Goal: Transaction & Acquisition: Purchase product/service

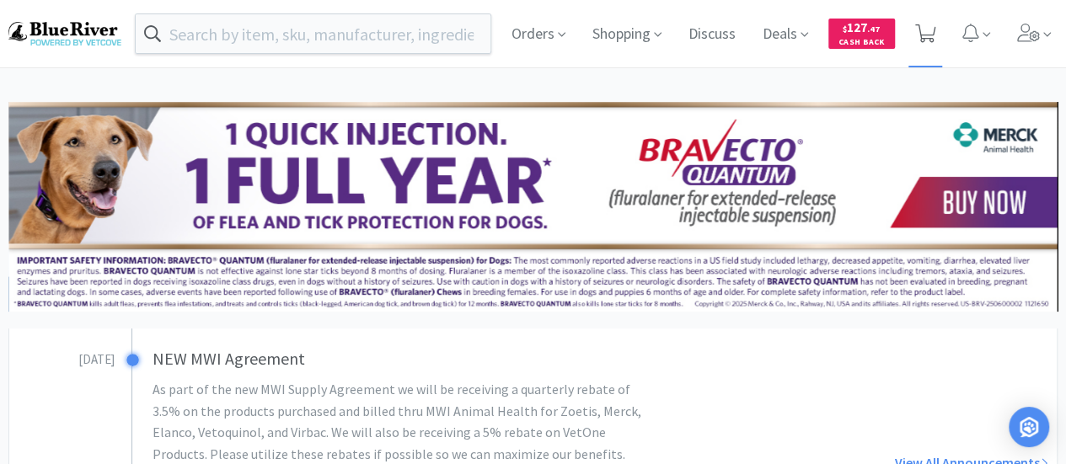
click at [924, 35] on icon at bounding box center [925, 33] width 21 height 19
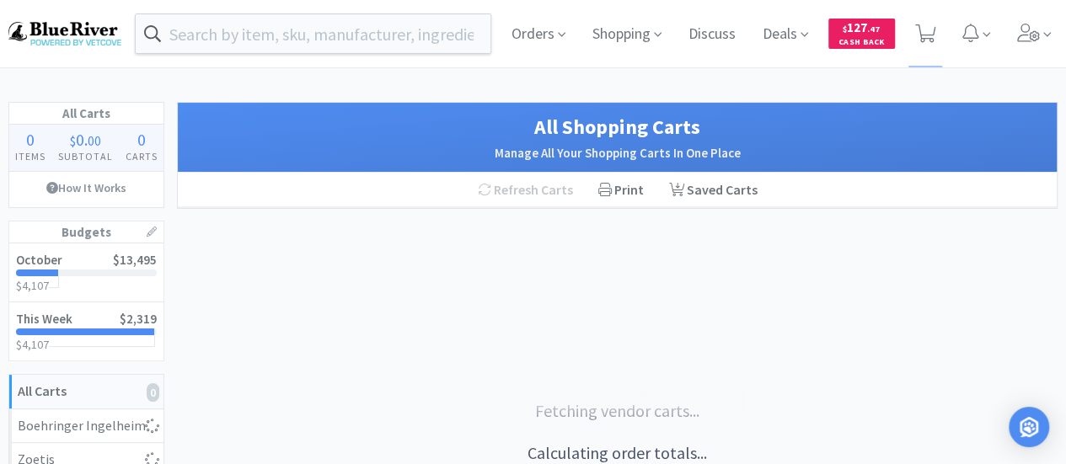
select select "4"
select select "1"
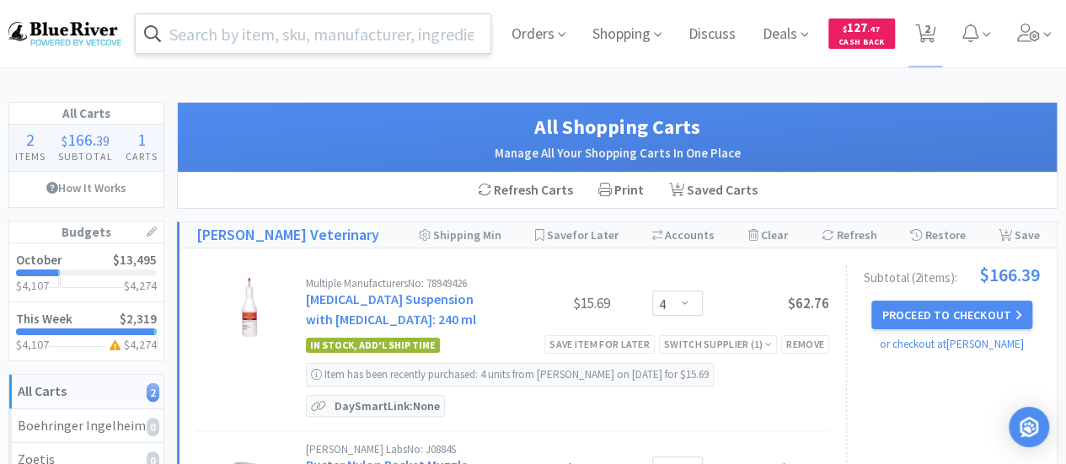
click at [289, 26] on input "text" at bounding box center [313, 33] width 355 height 39
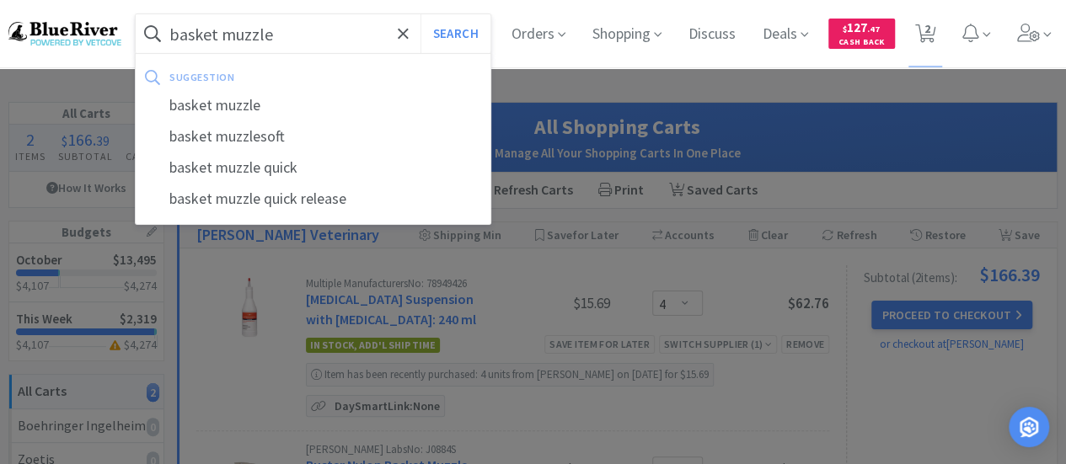
type input "basket muzzle"
click at [421, 14] on button "Search" at bounding box center [456, 33] width 70 height 39
select select "4"
select select "1"
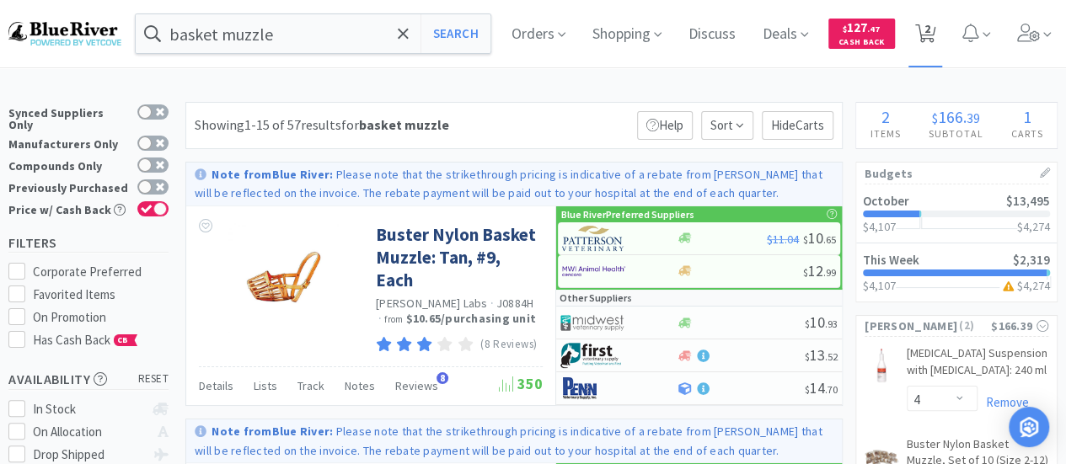
click at [931, 36] on span "2" at bounding box center [928, 28] width 6 height 67
select select "4"
select select "1"
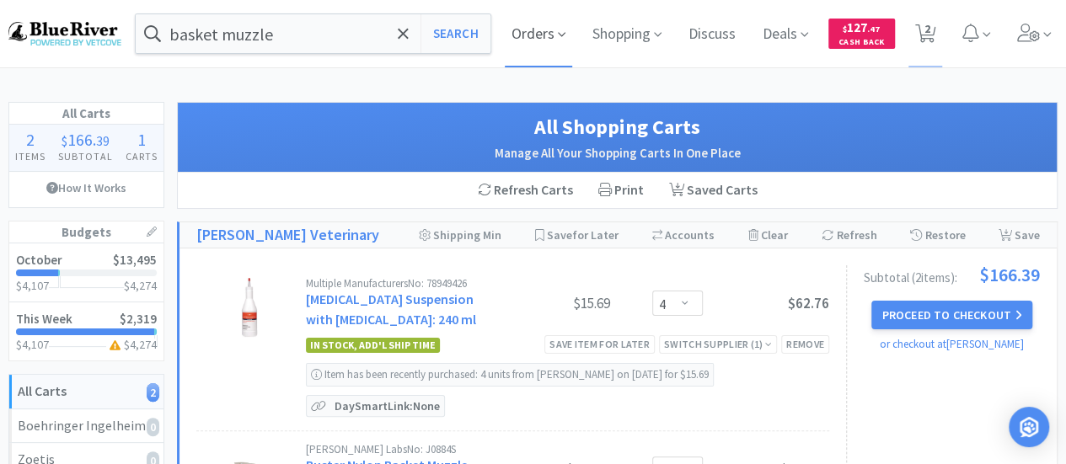
click at [543, 38] on span "Orders" at bounding box center [538, 33] width 67 height 67
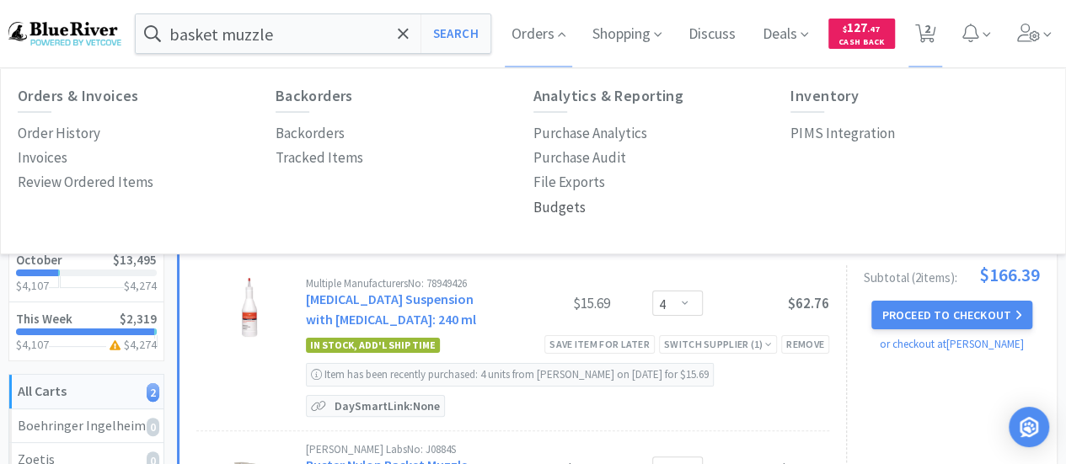
click at [561, 207] on p "Budgets" at bounding box center [560, 207] width 52 height 23
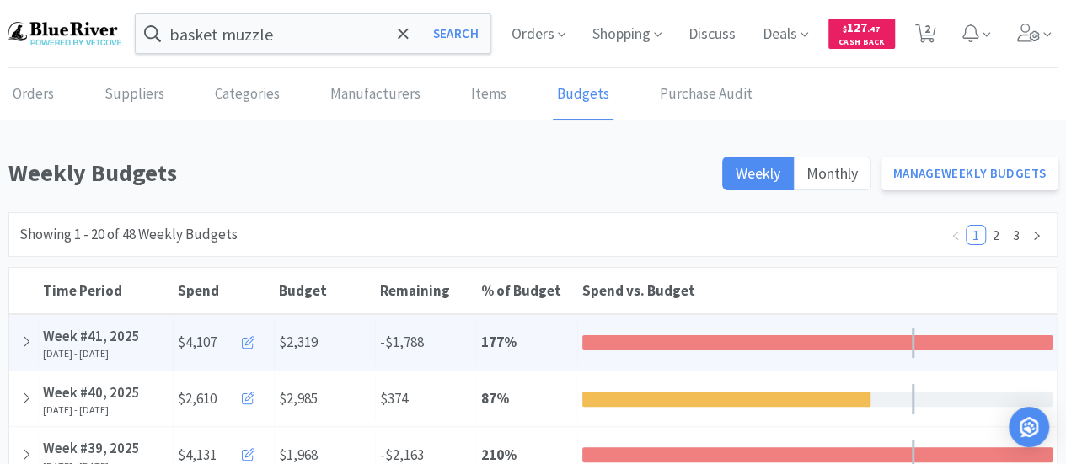
click at [244, 339] on icon at bounding box center [248, 342] width 13 height 13
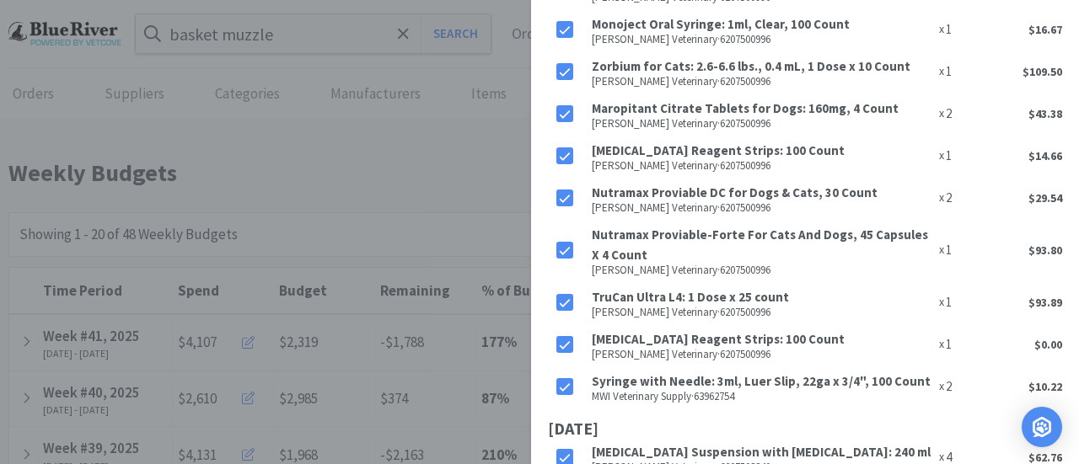
scroll to position [1816, 0]
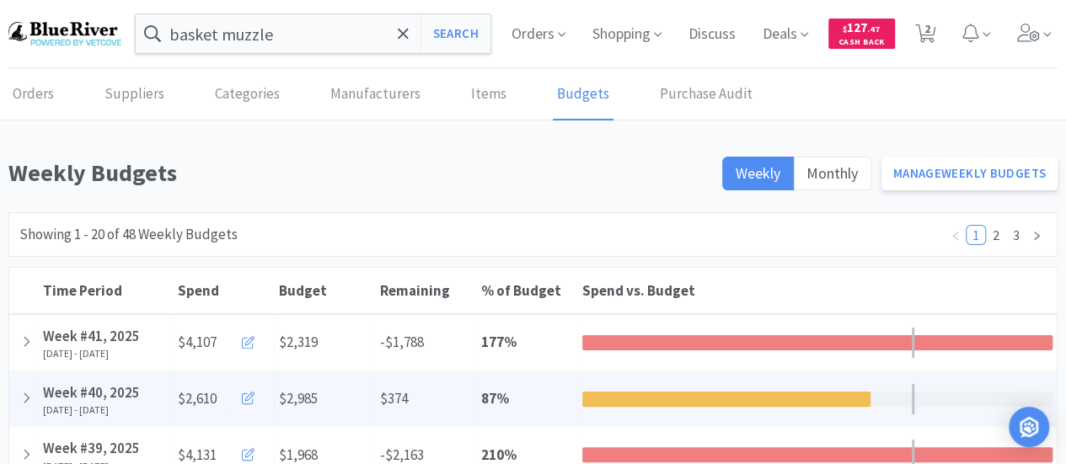
click at [248, 401] on icon at bounding box center [248, 398] width 13 height 13
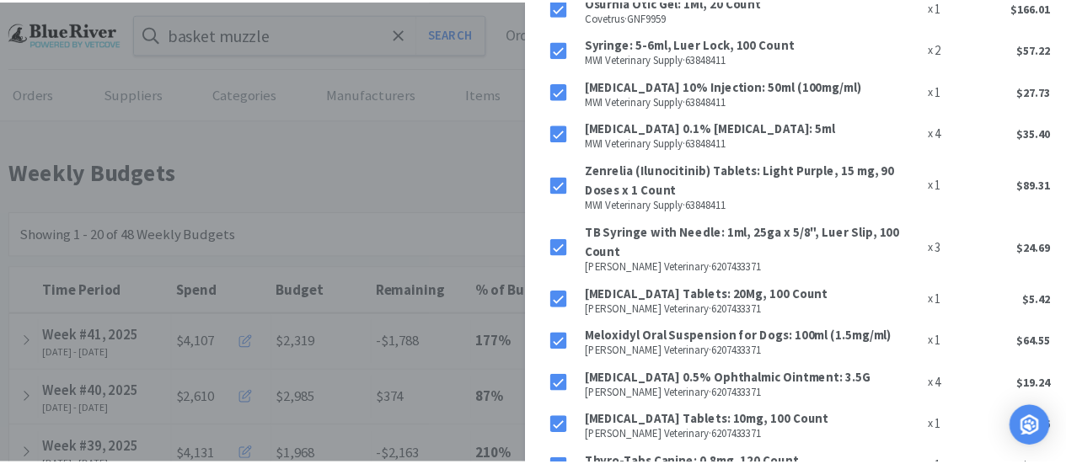
scroll to position [1329, 0]
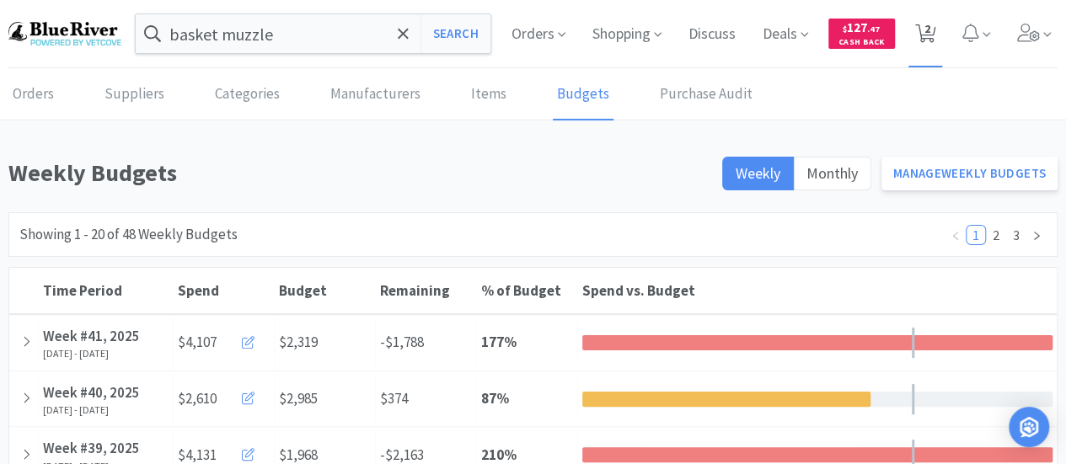
click at [933, 24] on icon at bounding box center [925, 33] width 21 height 19
select select "4"
select select "1"
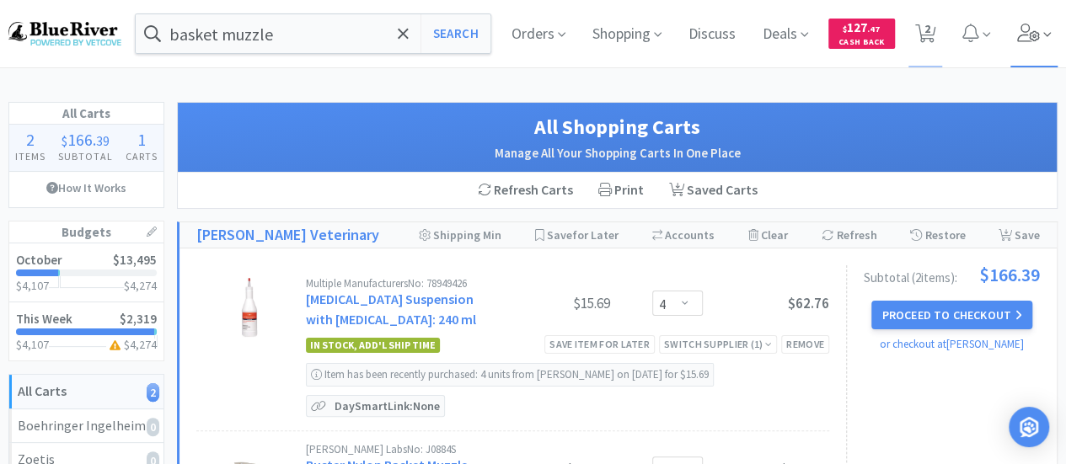
click at [1044, 39] on icon at bounding box center [1048, 34] width 8 height 15
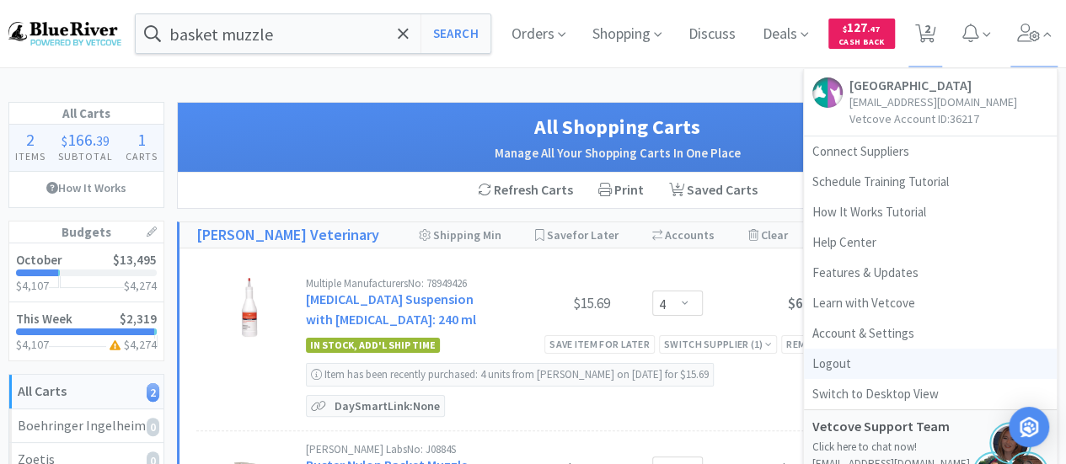
click at [851, 357] on link "Logout" at bounding box center [930, 364] width 253 height 30
